Goal: Information Seeking & Learning: Learn about a topic

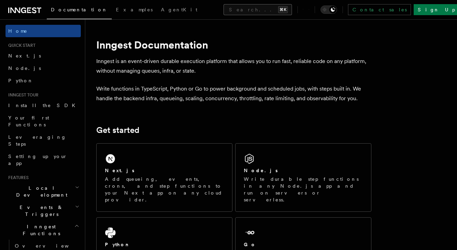
click at [249, 10] on button "Search... ⌘K" at bounding box center [258, 9] width 68 height 11
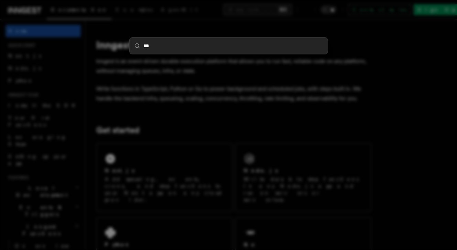
type input "****"
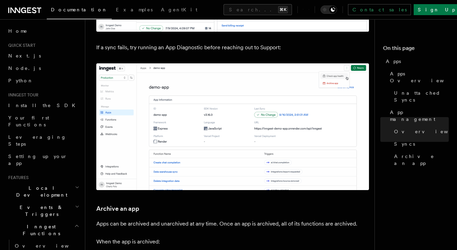
scroll to position [1060, 0]
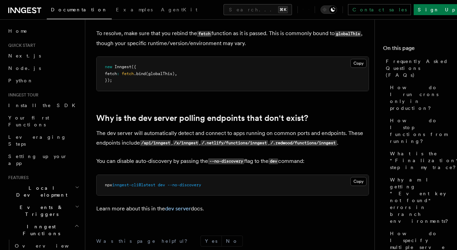
scroll to position [1286, 0]
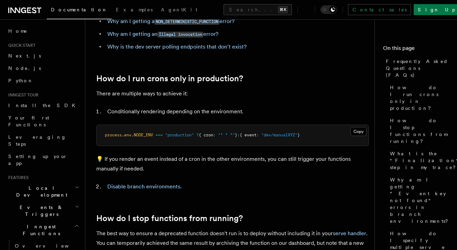
scroll to position [0, 0]
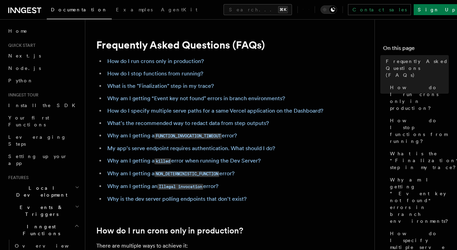
click at [339, 46] on h1 "Frequently Asked Questions (FAQs)" at bounding box center [232, 45] width 273 height 12
